Goal: Use online tool/utility: Use online tool/utility

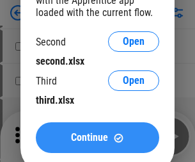
click at [97, 137] on span "Continue" at bounding box center [89, 137] width 37 height 10
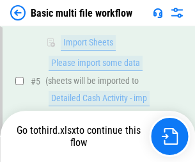
scroll to position [353, 0]
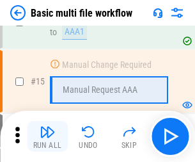
click at [47, 136] on img "button" at bounding box center [47, 131] width 15 height 15
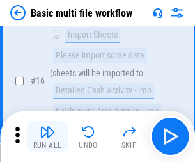
click at [47, 136] on img "button" at bounding box center [47, 131] width 15 height 15
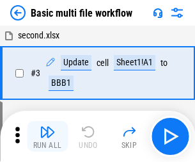
click at [47, 136] on img "button" at bounding box center [47, 131] width 15 height 15
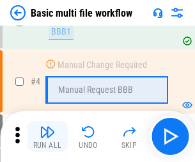
click at [47, 136] on img "button" at bounding box center [47, 131] width 15 height 15
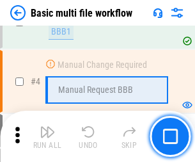
scroll to position [136, 0]
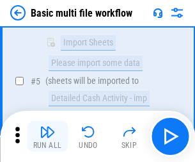
click at [47, 136] on img "button" at bounding box center [47, 131] width 15 height 15
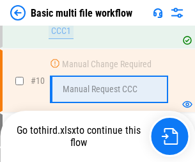
scroll to position [599, 0]
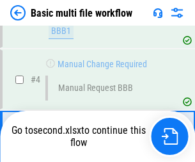
scroll to position [136, 0]
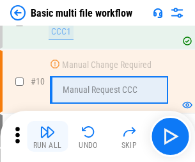
click at [47, 136] on img "button" at bounding box center [47, 131] width 15 height 15
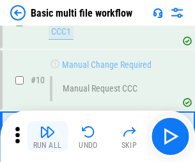
click at [47, 136] on img "button" at bounding box center [47, 131] width 15 height 15
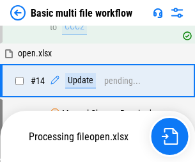
scroll to position [669, 0]
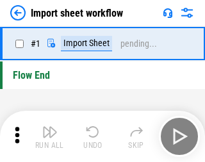
click at [47, 136] on img "button" at bounding box center [49, 131] width 15 height 15
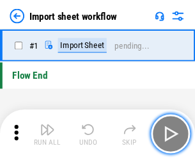
scroll to position [4, 0]
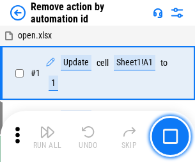
scroll to position [47, 0]
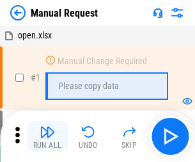
click at [47, 136] on img "button" at bounding box center [47, 131] width 15 height 15
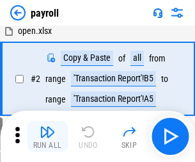
click at [47, 136] on img "button" at bounding box center [47, 131] width 15 height 15
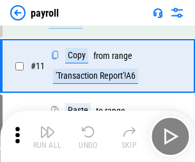
scroll to position [93, 0]
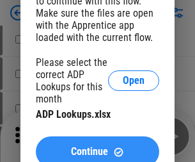
click at [97, 146] on span "Continue" at bounding box center [89, 151] width 37 height 10
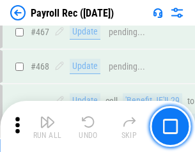
scroll to position [6812, 0]
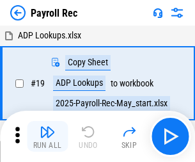
click at [47, 136] on img "button" at bounding box center [47, 131] width 15 height 15
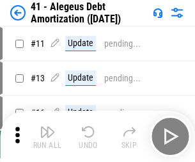
click at [47, 136] on img "button" at bounding box center [47, 131] width 15 height 15
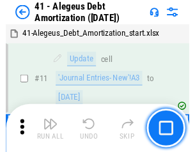
scroll to position [158, 0]
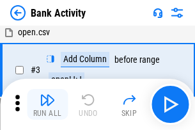
click at [47, 104] on img "button" at bounding box center [47, 99] width 15 height 15
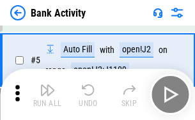
scroll to position [68, 0]
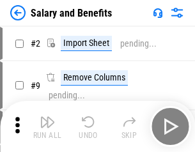
click at [47, 127] on img "button" at bounding box center [47, 121] width 15 height 15
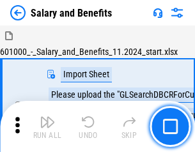
scroll to position [17, 0]
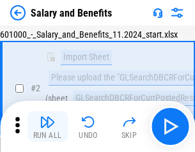
click at [47, 127] on img "button" at bounding box center [47, 121] width 15 height 15
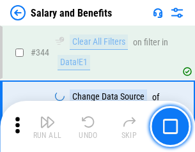
scroll to position [5985, 0]
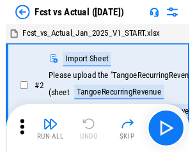
scroll to position [17, 0]
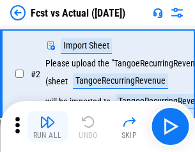
click at [47, 127] on img "button" at bounding box center [47, 121] width 15 height 15
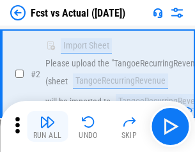
click at [47, 127] on img "button" at bounding box center [47, 121] width 15 height 15
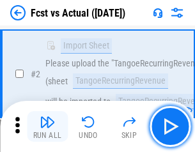
scroll to position [120, 0]
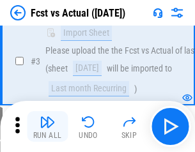
click at [47, 127] on img "button" at bounding box center [47, 121] width 15 height 15
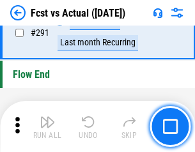
scroll to position [6050, 0]
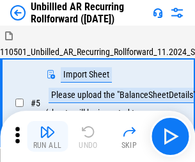
click at [47, 127] on img "button" at bounding box center [47, 131] width 15 height 15
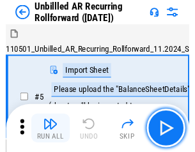
scroll to position [27, 0]
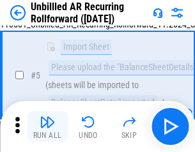
click at [47, 127] on img "button" at bounding box center [47, 121] width 15 height 15
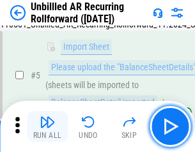
scroll to position [120, 0]
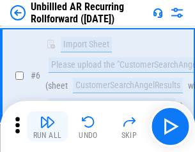
click at [47, 127] on img "button" at bounding box center [47, 121] width 15 height 15
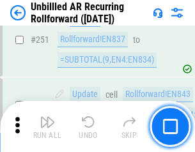
scroll to position [4342, 0]
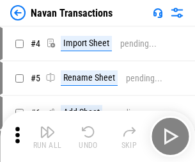
click at [47, 127] on img "button" at bounding box center [47, 131] width 15 height 15
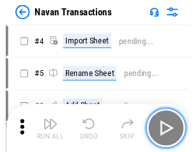
scroll to position [20, 0]
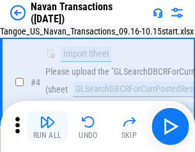
click at [47, 127] on img "button" at bounding box center [47, 121] width 15 height 15
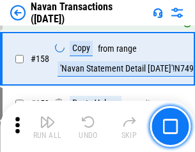
scroll to position [4144, 0]
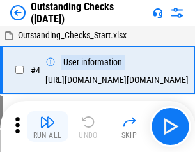
click at [47, 127] on img "button" at bounding box center [47, 121] width 15 height 15
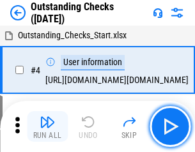
scroll to position [54, 0]
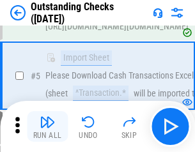
click at [47, 127] on img "button" at bounding box center [47, 121] width 15 height 15
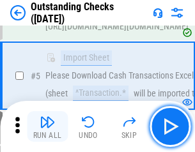
scroll to position [134, 0]
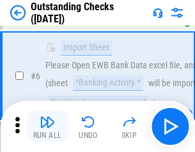
click at [47, 127] on img "button" at bounding box center [47, 121] width 15 height 15
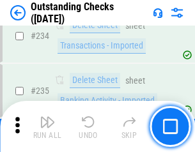
scroll to position [3882, 0]
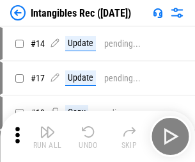
click at [47, 136] on img "button" at bounding box center [47, 131] width 15 height 15
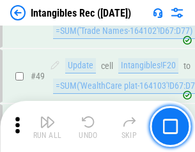
scroll to position [498, 0]
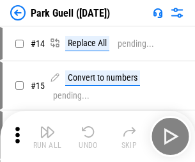
click at [47, 127] on img "button" at bounding box center [47, 131] width 15 height 15
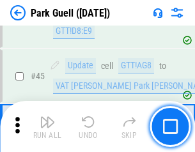
scroll to position [1599, 0]
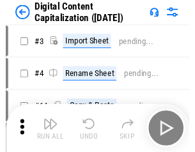
scroll to position [27, 0]
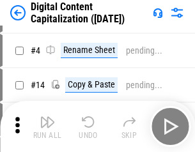
click at [47, 127] on img "button" at bounding box center [47, 121] width 15 height 15
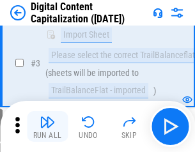
click at [47, 127] on img "button" at bounding box center [47, 121] width 15 height 15
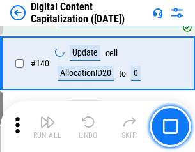
scroll to position [1346, 0]
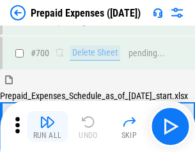
click at [47, 127] on img "button" at bounding box center [47, 121] width 15 height 15
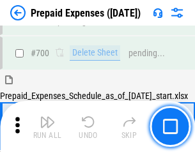
scroll to position [3439, 0]
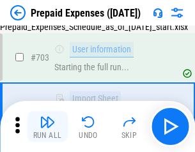
click at [47, 127] on img "button" at bounding box center [47, 121] width 15 height 15
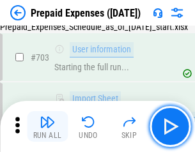
scroll to position [3515, 0]
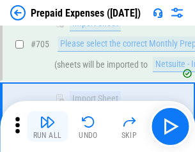
click at [47, 127] on img "button" at bounding box center [47, 121] width 15 height 15
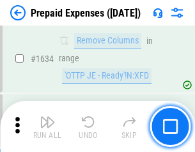
scroll to position [12446, 0]
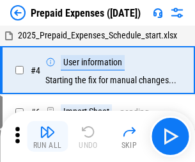
click at [47, 136] on img "button" at bounding box center [47, 131] width 15 height 15
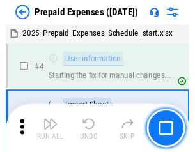
scroll to position [56, 0]
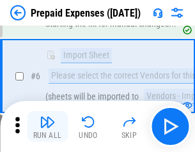
click at [47, 127] on img "button" at bounding box center [47, 121] width 15 height 15
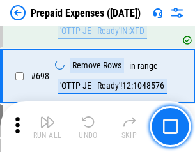
scroll to position [4451, 0]
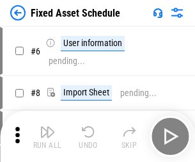
click at [47, 136] on img "button" at bounding box center [47, 131] width 15 height 15
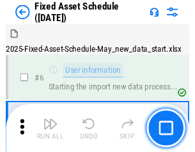
scroll to position [69, 0]
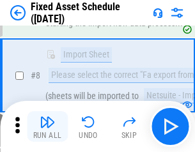
click at [47, 127] on img "button" at bounding box center [47, 121] width 15 height 15
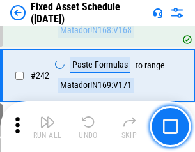
scroll to position [3960, 0]
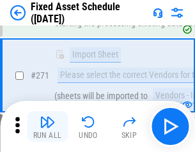
click at [47, 127] on img "button" at bounding box center [47, 121] width 15 height 15
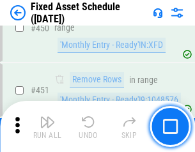
scroll to position [5714, 0]
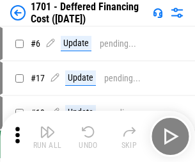
click at [47, 136] on img "button" at bounding box center [47, 131] width 15 height 15
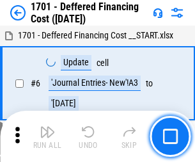
scroll to position [153, 0]
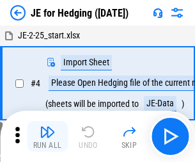
click at [47, 127] on img "button" at bounding box center [47, 131] width 15 height 15
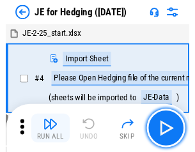
scroll to position [2, 0]
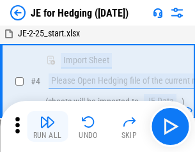
click at [47, 127] on img "button" at bounding box center [47, 121] width 15 height 15
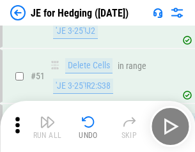
scroll to position [828, 0]
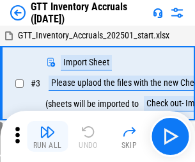
click at [47, 127] on img "button" at bounding box center [47, 131] width 15 height 15
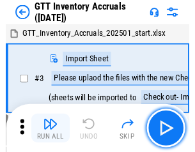
scroll to position [2, 0]
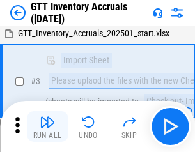
click at [47, 127] on img "button" at bounding box center [47, 121] width 15 height 15
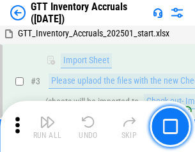
scroll to position [82, 0]
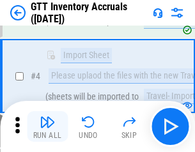
click at [47, 127] on img "button" at bounding box center [47, 121] width 15 height 15
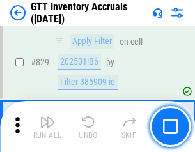
scroll to position [9703, 0]
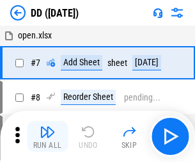
click at [47, 136] on img "button" at bounding box center [47, 131] width 15 height 15
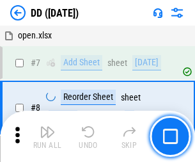
scroll to position [123, 0]
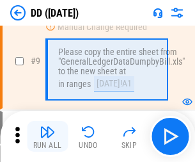
click at [47, 136] on img "button" at bounding box center [47, 131] width 15 height 15
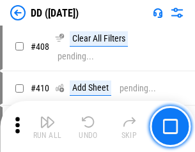
scroll to position [5719, 0]
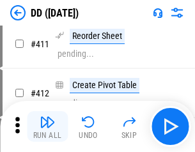
click at [47, 127] on img "button" at bounding box center [47, 121] width 15 height 15
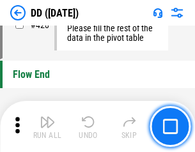
scroll to position [6118, 0]
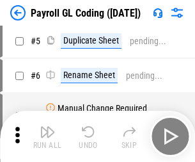
click at [47, 136] on img "button" at bounding box center [47, 131] width 15 height 15
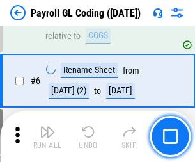
scroll to position [153, 0]
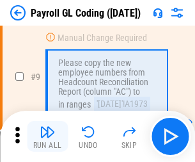
click at [47, 136] on img "button" at bounding box center [47, 131] width 15 height 15
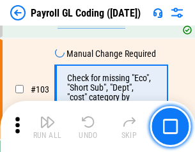
scroll to position [2999, 0]
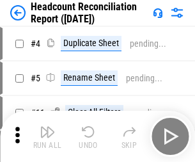
click at [47, 136] on img "button" at bounding box center [47, 131] width 15 height 15
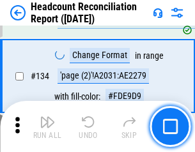
scroll to position [1537, 0]
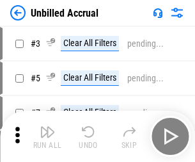
click at [47, 136] on img "button" at bounding box center [47, 131] width 15 height 15
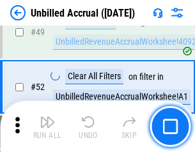
scroll to position [1159, 0]
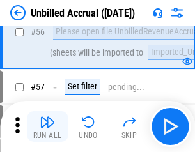
click at [47, 127] on img "button" at bounding box center [47, 121] width 15 height 15
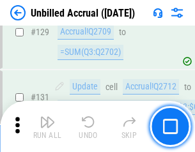
scroll to position [3808, 0]
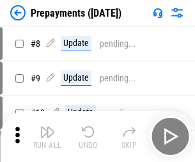
click at [47, 136] on img "button" at bounding box center [47, 131] width 15 height 15
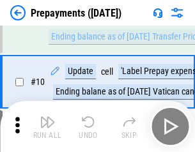
scroll to position [80, 0]
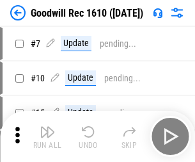
click at [47, 136] on img "button" at bounding box center [47, 131] width 15 height 15
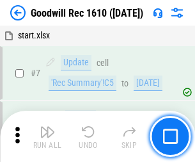
scroll to position [219, 0]
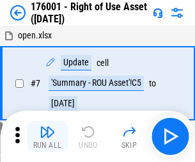
click at [47, 136] on img "button" at bounding box center [47, 131] width 15 height 15
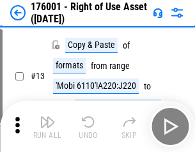
scroll to position [82, 0]
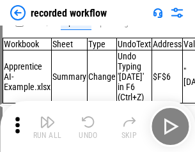
click at [47, 127] on img "button" at bounding box center [47, 121] width 15 height 15
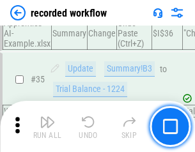
scroll to position [3995, 0]
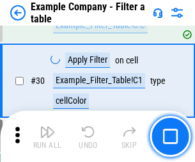
scroll to position [1170, 0]
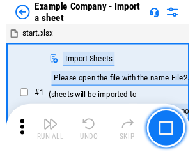
scroll to position [20, 0]
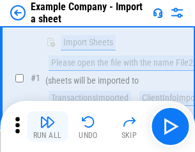
click at [47, 127] on img "button" at bounding box center [47, 121] width 15 height 15
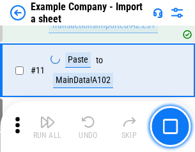
scroll to position [283, 0]
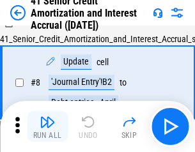
click at [47, 127] on img "button" at bounding box center [47, 121] width 15 height 15
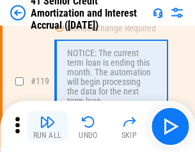
click at [47, 127] on img "button" at bounding box center [47, 121] width 15 height 15
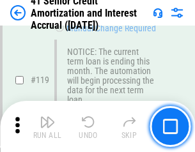
scroll to position [1206, 0]
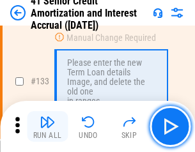
click at [47, 127] on img "button" at bounding box center [47, 121] width 15 height 15
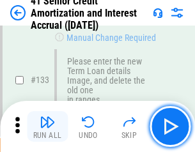
scroll to position [1336, 0]
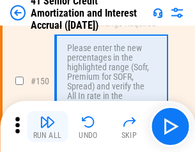
click at [47, 127] on img "button" at bounding box center [47, 121] width 15 height 15
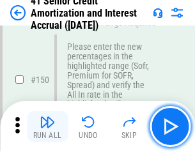
scroll to position [1470, 0]
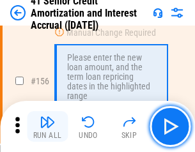
click at [47, 127] on img "button" at bounding box center [47, 121] width 15 height 15
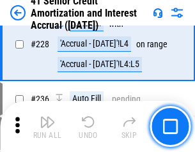
scroll to position [2863, 0]
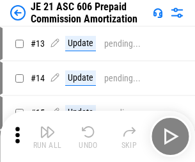
click at [47, 127] on img "button" at bounding box center [47, 131] width 15 height 15
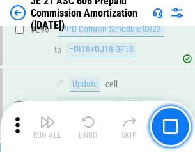
scroll to position [2352, 0]
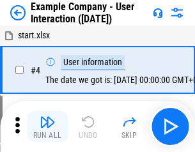
click at [47, 127] on img "button" at bounding box center [47, 121] width 15 height 15
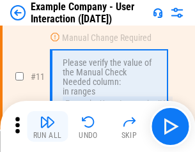
click at [47, 127] on img "button" at bounding box center [47, 121] width 15 height 15
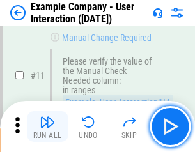
scroll to position [277, 0]
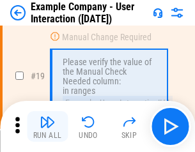
click at [47, 127] on img "button" at bounding box center [47, 121] width 15 height 15
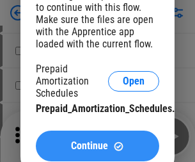
click at [97, 146] on span "Continue" at bounding box center [89, 146] width 37 height 10
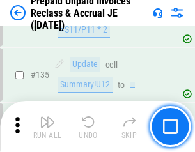
scroll to position [1657, 0]
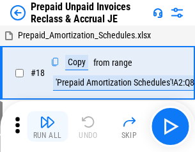
click at [47, 127] on img "button" at bounding box center [47, 121] width 15 height 15
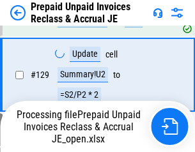
scroll to position [913, 0]
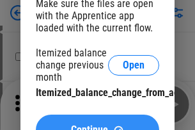
click at [97, 125] on span "Continue" at bounding box center [89, 130] width 37 height 10
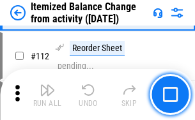
scroll to position [2138, 0]
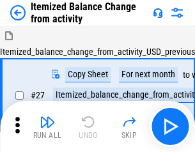
scroll to position [20, 0]
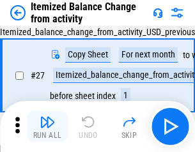
click at [47, 127] on img "button" at bounding box center [47, 121] width 15 height 15
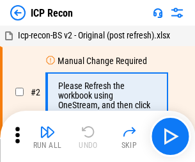
scroll to position [6, 0]
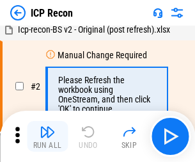
click at [47, 136] on img "button" at bounding box center [47, 131] width 15 height 15
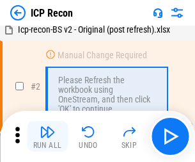
click at [47, 136] on img "button" at bounding box center [47, 131] width 15 height 15
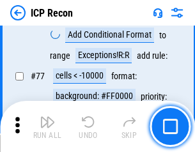
scroll to position [1149, 0]
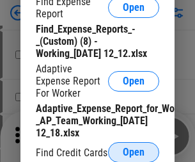
click at [134, 151] on span "Open" at bounding box center [134, 152] width 22 height 10
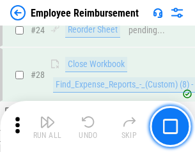
scroll to position [598, 0]
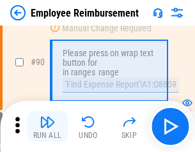
click at [47, 127] on img "button" at bounding box center [47, 121] width 15 height 15
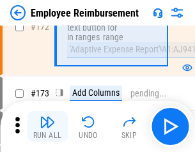
click at [47, 127] on img "button" at bounding box center [47, 121] width 15 height 15
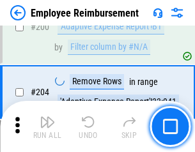
scroll to position [3234, 0]
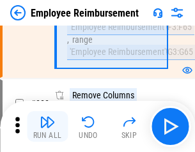
click at [47, 127] on img "button" at bounding box center [47, 121] width 15 height 15
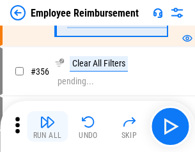
click at [47, 127] on img "button" at bounding box center [47, 121] width 15 height 15
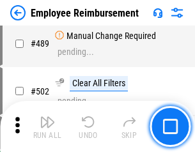
scroll to position [8124, 0]
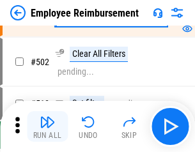
click at [47, 127] on img "button" at bounding box center [47, 121] width 15 height 15
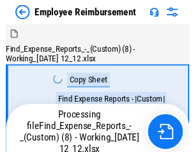
scroll to position [43, 0]
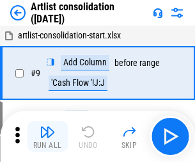
click at [47, 136] on img "button" at bounding box center [47, 131] width 15 height 15
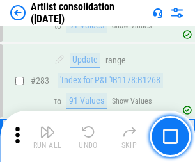
scroll to position [5287, 0]
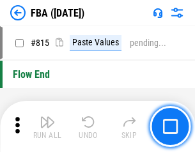
scroll to position [11443, 0]
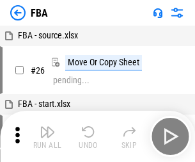
scroll to position [13, 0]
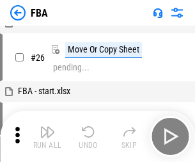
click at [47, 136] on img "button" at bounding box center [47, 131] width 15 height 15
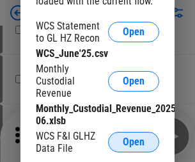
click at [134, 142] on span "Open" at bounding box center [134, 142] width 22 height 10
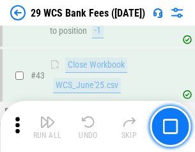
scroll to position [522, 0]
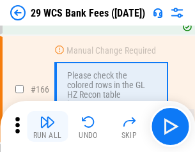
click at [47, 127] on img "button" at bounding box center [47, 121] width 15 height 15
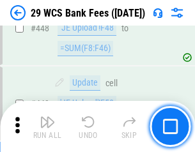
scroll to position [6190, 0]
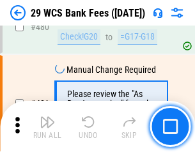
click at [47, 127] on img "button" at bounding box center [47, 121] width 15 height 15
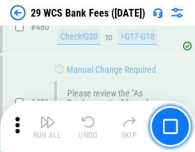
scroll to position [6591, 0]
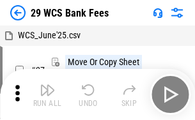
scroll to position [23, 0]
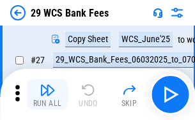
click at [47, 95] on img "button" at bounding box center [47, 89] width 15 height 15
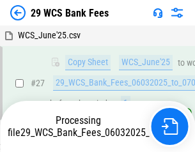
scroll to position [255, 0]
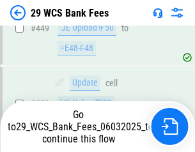
scroll to position [6502, 0]
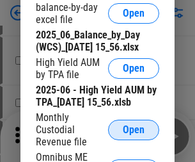
click at [134, 135] on span "Open" at bounding box center [134, 130] width 22 height 10
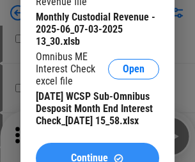
click at [97, 153] on span "Continue" at bounding box center [89, 158] width 37 height 10
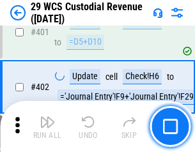
scroll to position [5921, 0]
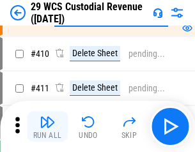
click at [47, 127] on img "button" at bounding box center [47, 121] width 15 height 15
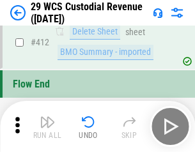
scroll to position [6105, 0]
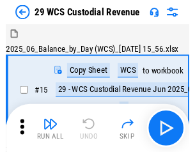
scroll to position [31, 0]
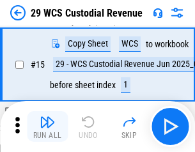
click at [47, 127] on img "button" at bounding box center [47, 121] width 15 height 15
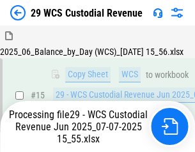
scroll to position [290, 0]
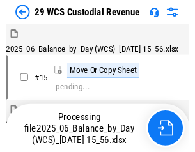
scroll to position [31, 0]
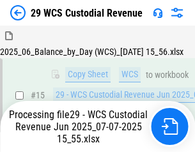
scroll to position [290, 0]
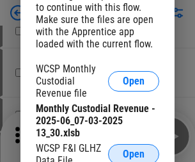
click at [134, 151] on span "Open" at bounding box center [134, 154] width 22 height 10
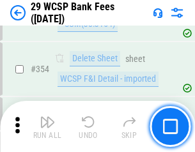
scroll to position [4249, 0]
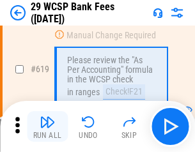
click at [47, 127] on img "button" at bounding box center [47, 121] width 15 height 15
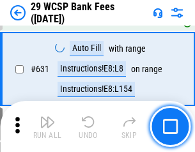
scroll to position [7368, 0]
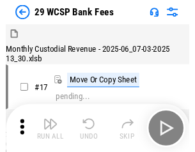
scroll to position [31, 0]
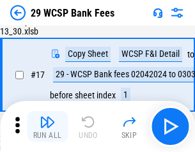
click at [47, 127] on img "button" at bounding box center [47, 121] width 15 height 15
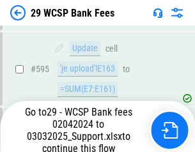
scroll to position [6813, 0]
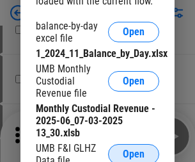
click at [134, 151] on span "Open" at bounding box center [134, 154] width 22 height 10
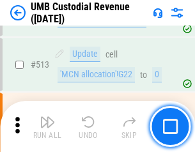
scroll to position [6183, 0]
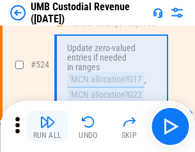
click at [47, 127] on img "button" at bounding box center [47, 121] width 15 height 15
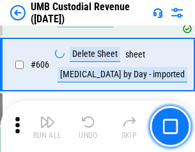
scroll to position [7379, 0]
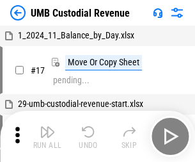
scroll to position [10, 0]
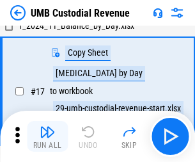
click at [47, 136] on img "button" at bounding box center [47, 131] width 15 height 15
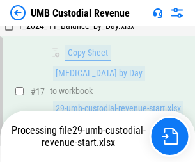
scroll to position [252, 0]
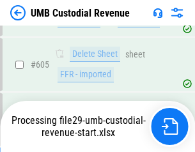
scroll to position [7349, 0]
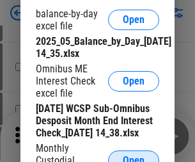
click at [134, 155] on span "Open" at bounding box center [134, 160] width 22 height 10
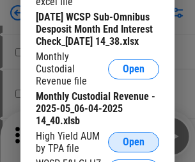
click at [134, 147] on span "Open" at bounding box center [134, 142] width 22 height 10
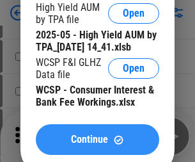
click at [97, 144] on span "Continue" at bounding box center [89, 139] width 37 height 10
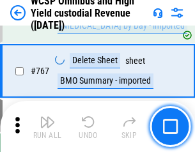
scroll to position [10416, 0]
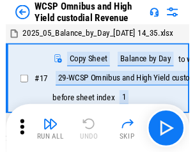
scroll to position [7, 0]
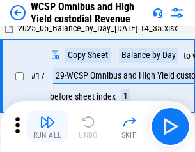
click at [47, 127] on img "button" at bounding box center [47, 121] width 15 height 15
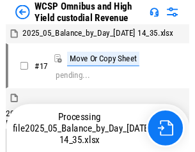
scroll to position [7, 0]
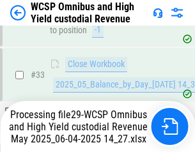
scroll to position [633, 0]
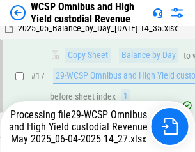
scroll to position [266, 0]
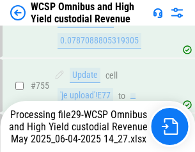
scroll to position [10386, 0]
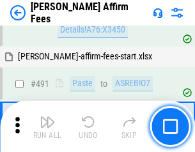
scroll to position [3476, 0]
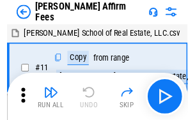
scroll to position [13, 0]
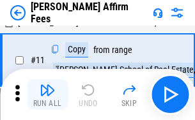
click at [47, 95] on img "button" at bounding box center [47, 89] width 15 height 15
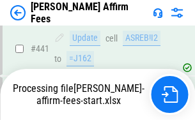
scroll to position [3352, 0]
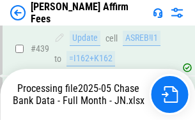
scroll to position [3352, 0]
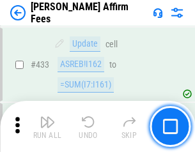
scroll to position [3336, 0]
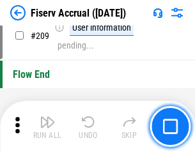
scroll to position [3970, 0]
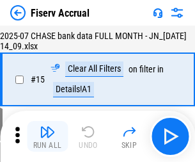
click at [47, 136] on img "button" at bounding box center [47, 131] width 15 height 15
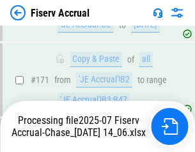
scroll to position [3536, 0]
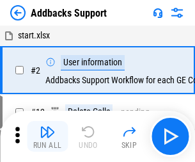
click at [47, 127] on img "button" at bounding box center [47, 131] width 15 height 15
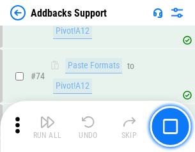
scroll to position [931, 0]
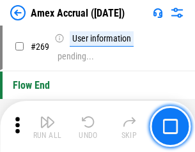
scroll to position [3744, 0]
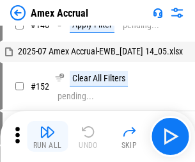
click at [47, 136] on img "button" at bounding box center [47, 131] width 15 height 15
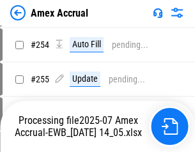
scroll to position [3809, 0]
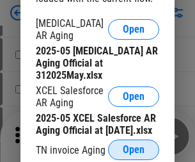
click at [134, 146] on span "Open" at bounding box center [134, 149] width 22 height 10
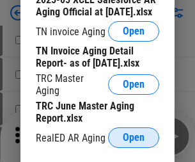
click at [134, 134] on span "Open" at bounding box center [134, 137] width 22 height 10
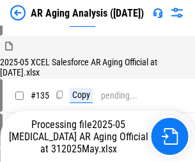
scroll to position [487, 0]
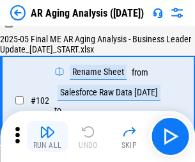
click at [47, 136] on img "button" at bounding box center [47, 131] width 15 height 15
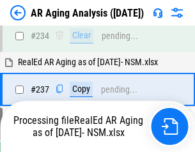
scroll to position [1981, 0]
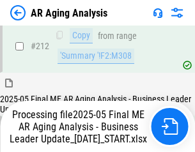
scroll to position [1967, 0]
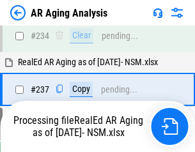
scroll to position [2020, 0]
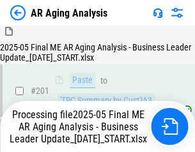
scroll to position [1922, 0]
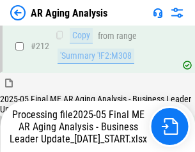
scroll to position [1922, 0]
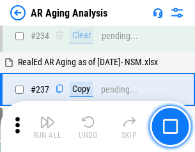
scroll to position [1967, 0]
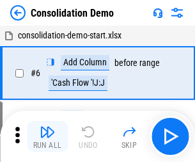
click at [47, 136] on img "button" at bounding box center [47, 131] width 15 height 15
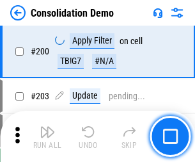
scroll to position [4008, 0]
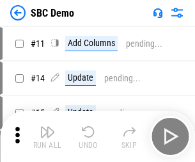
click at [47, 136] on img "button" at bounding box center [47, 131] width 15 height 15
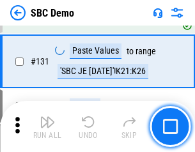
scroll to position [2196, 0]
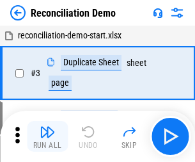
click at [47, 136] on img "button" at bounding box center [47, 131] width 15 height 15
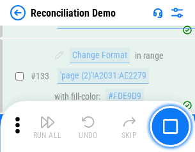
scroll to position [1518, 0]
